Goal: Task Accomplishment & Management: Manage account settings

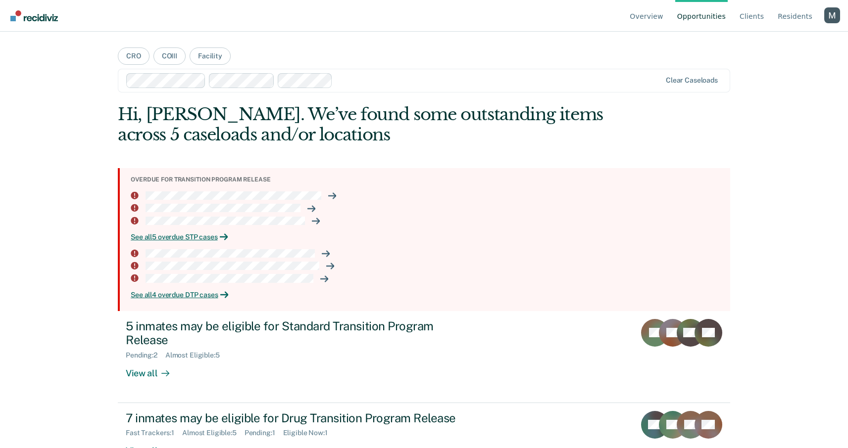
click at [836, 16] on div "Profile dropdown button" at bounding box center [832, 15] width 16 height 16
click at [773, 44] on link "Profile" at bounding box center [792, 46] width 64 height 8
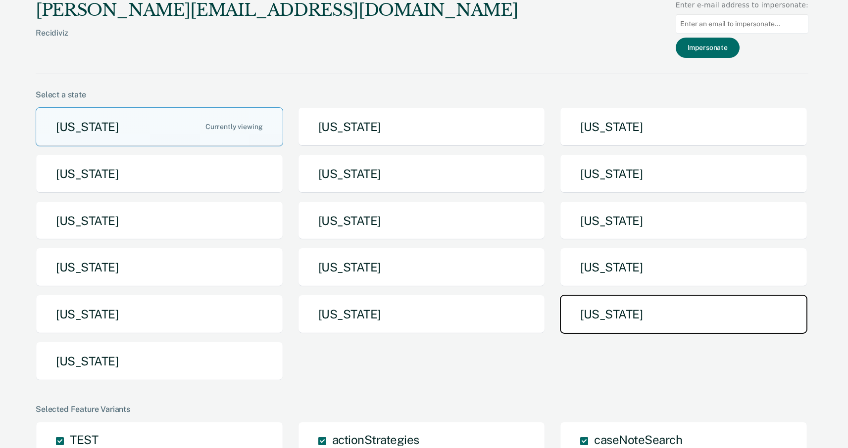
click at [597, 315] on button "[US_STATE]" at bounding box center [683, 314] width 247 height 39
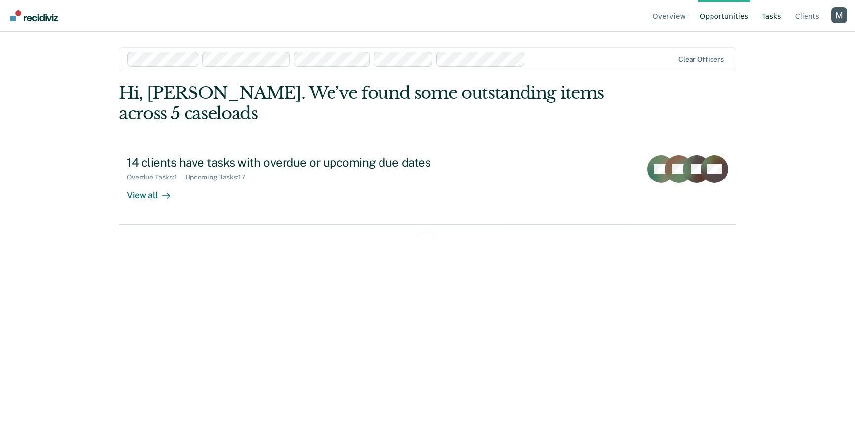
click at [765, 15] on link "Tasks" at bounding box center [771, 16] width 23 height 32
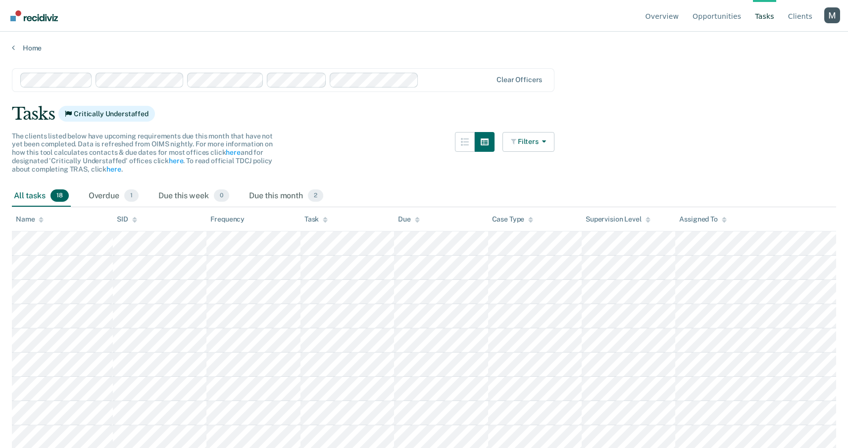
click at [396, 107] on div "Tasks Critically Understaffed" at bounding box center [424, 114] width 824 height 20
